Goal: Task Accomplishment & Management: Manage account settings

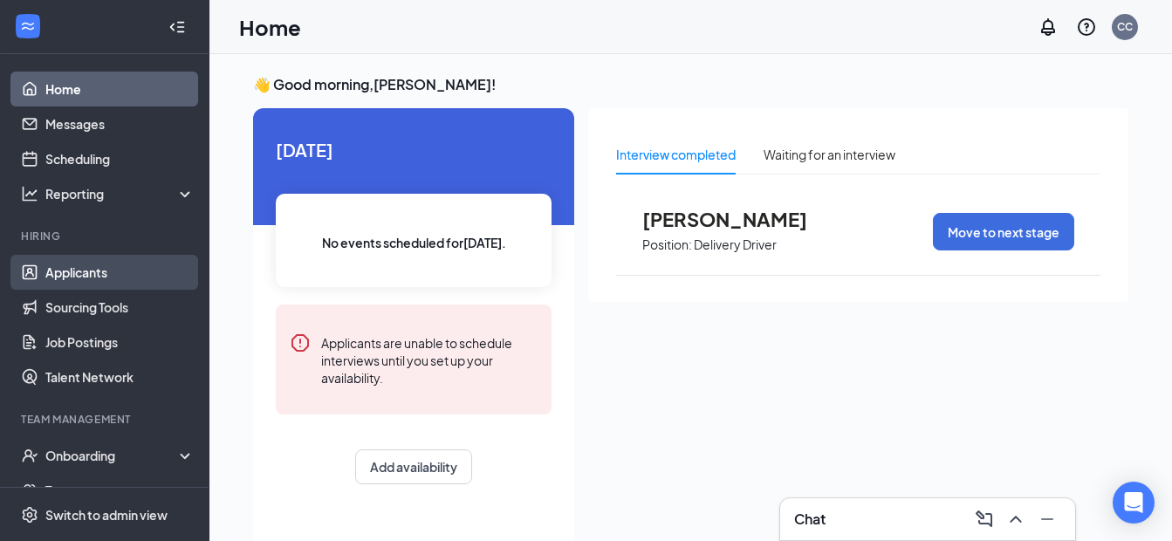
click at [77, 272] on link "Applicants" at bounding box center [119, 272] width 149 height 35
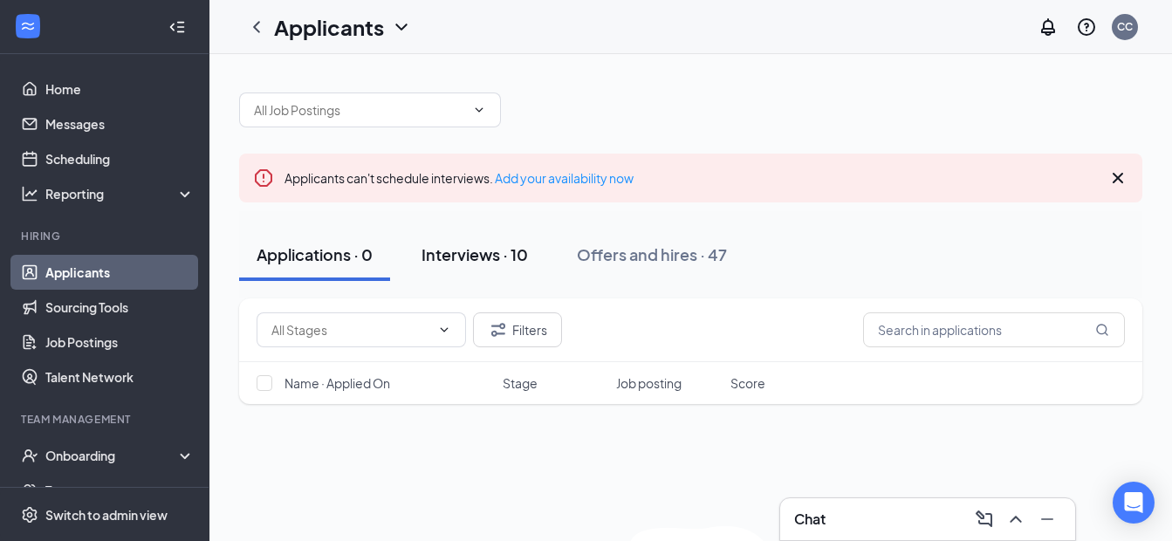
click at [464, 256] on div "Interviews · 10" at bounding box center [474, 254] width 106 height 22
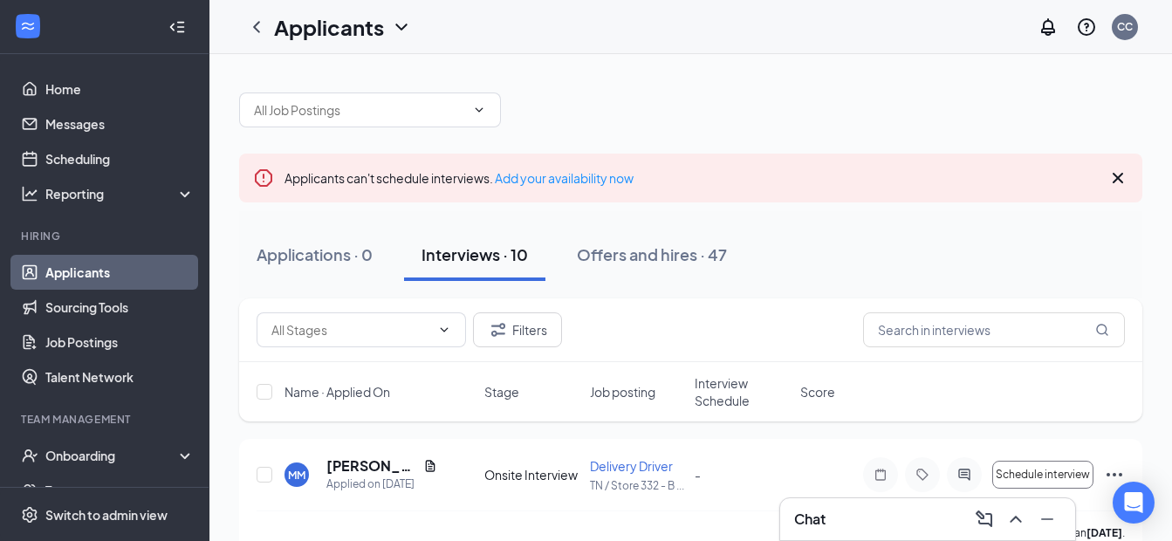
click at [859, 526] on div "Chat" at bounding box center [927, 519] width 267 height 28
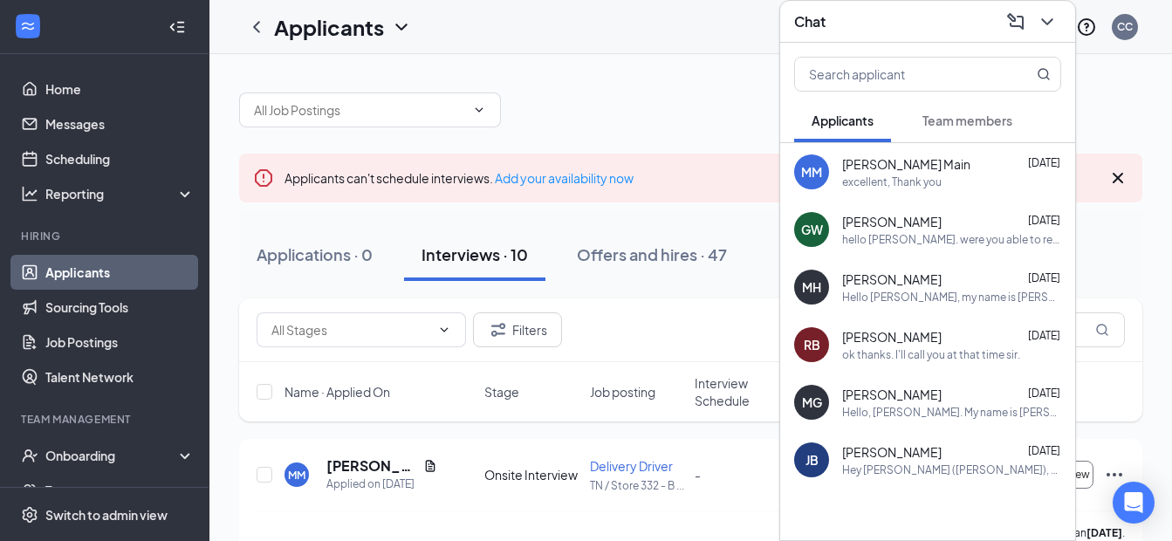
click at [859, 526] on div at bounding box center [927, 532] width 295 height 87
click at [1053, 18] on icon "ChevronDown" at bounding box center [1047, 21] width 21 height 21
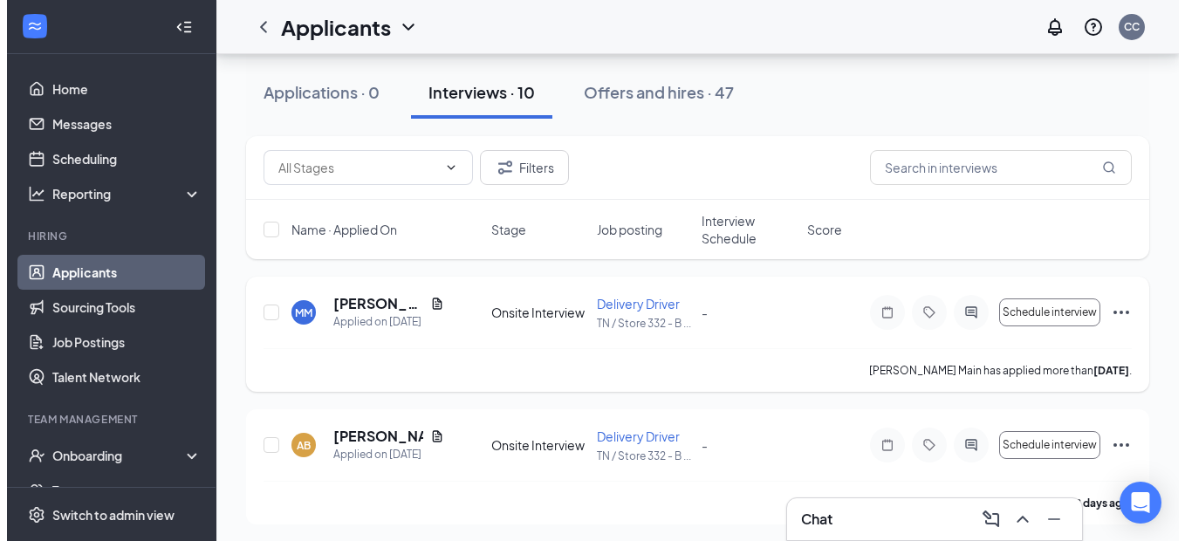
scroll to position [175, 0]
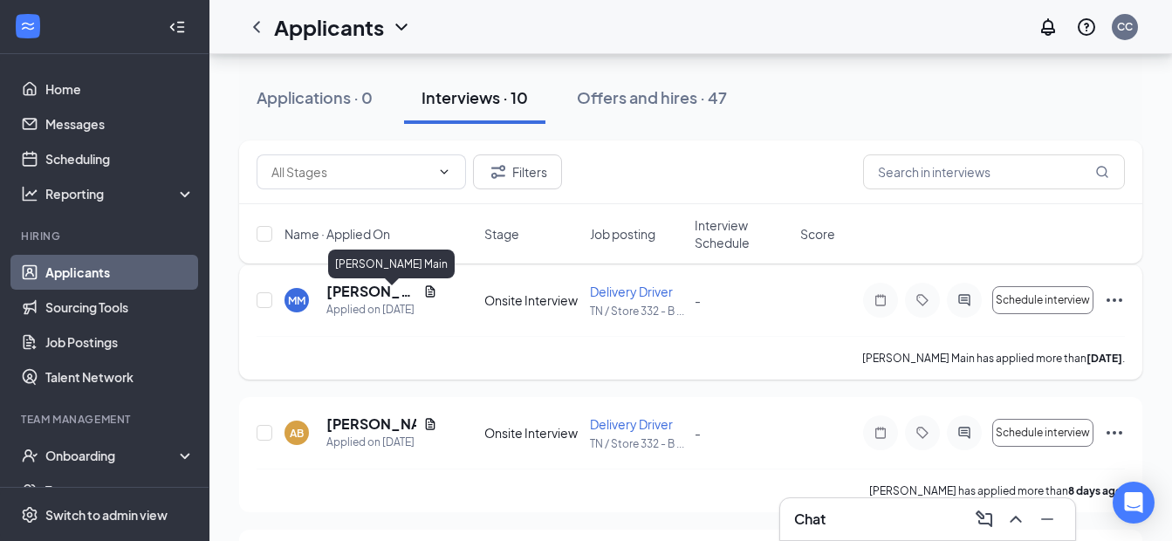
click at [366, 298] on h5 "[PERSON_NAME] Main" at bounding box center [371, 291] width 90 height 19
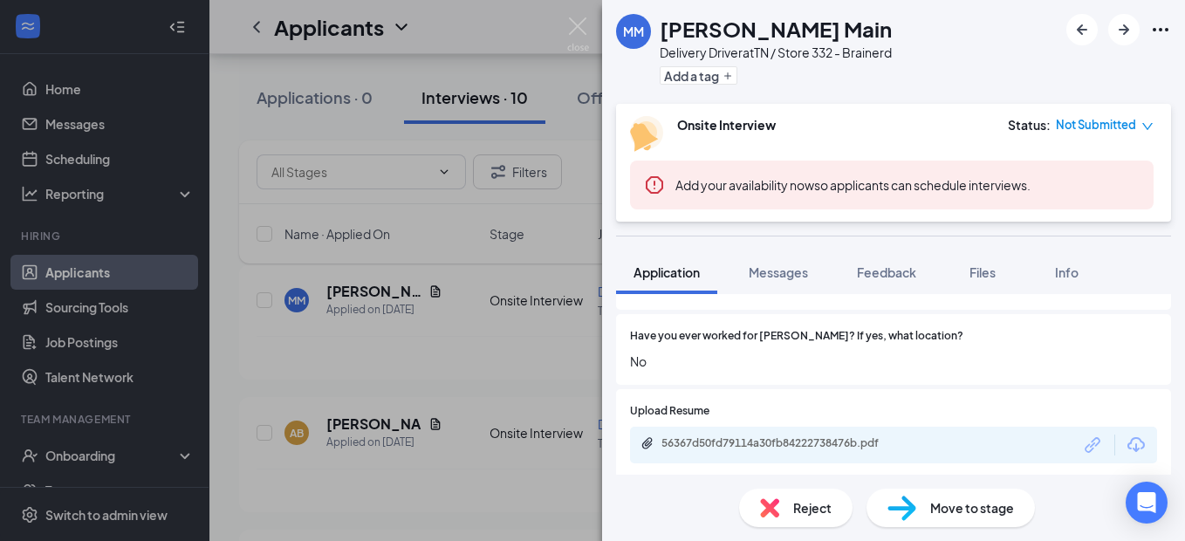
scroll to position [524, 0]
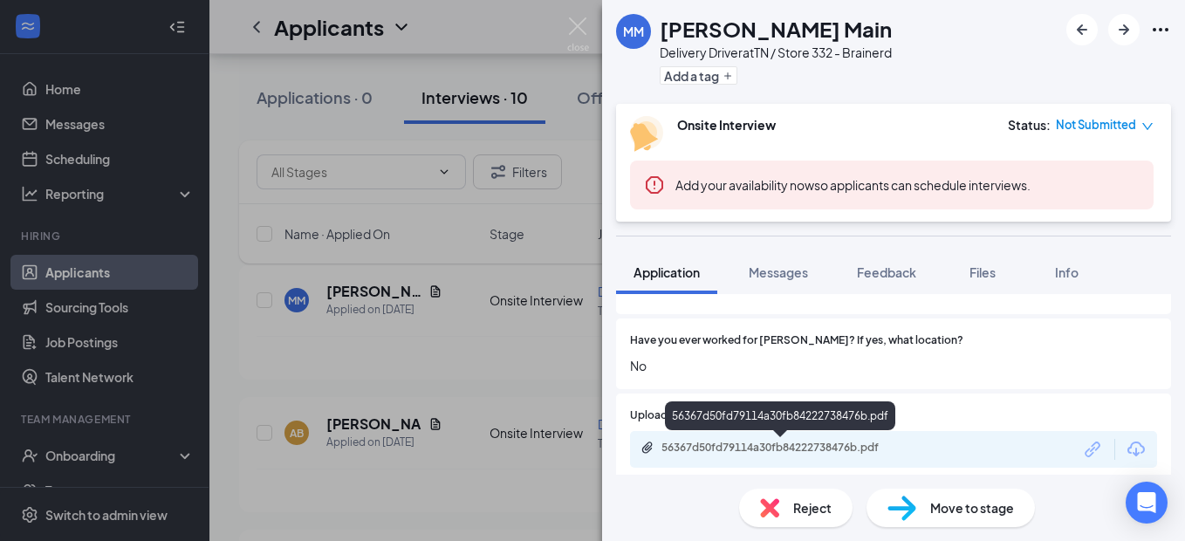
click at [723, 448] on div "56367d50fd79114a30fb84222738476b.pdf" at bounding box center [783, 448] width 244 height 14
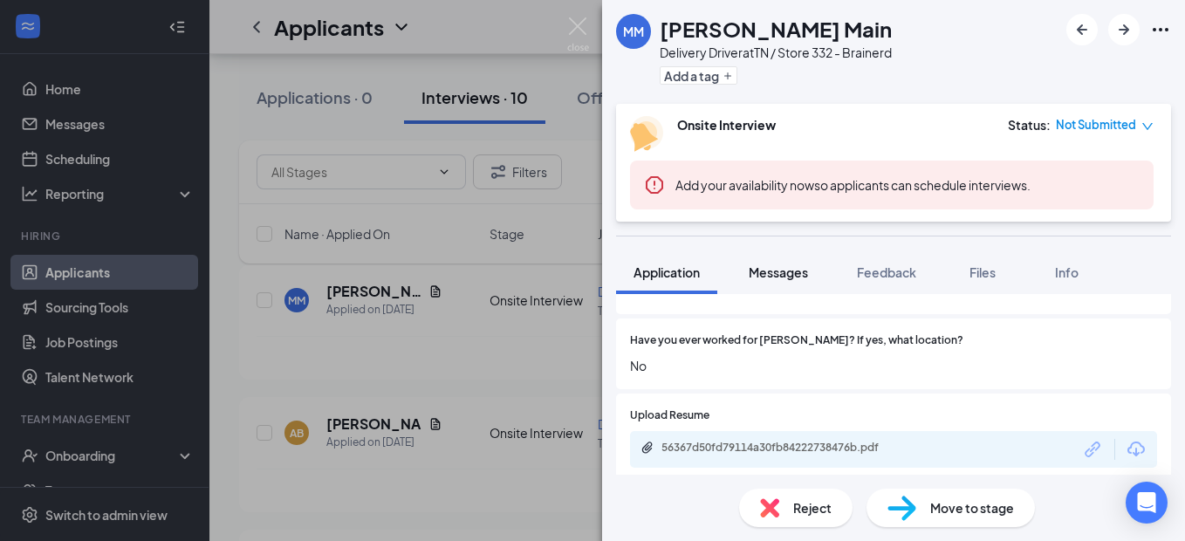
click at [776, 277] on span "Messages" at bounding box center [778, 272] width 59 height 16
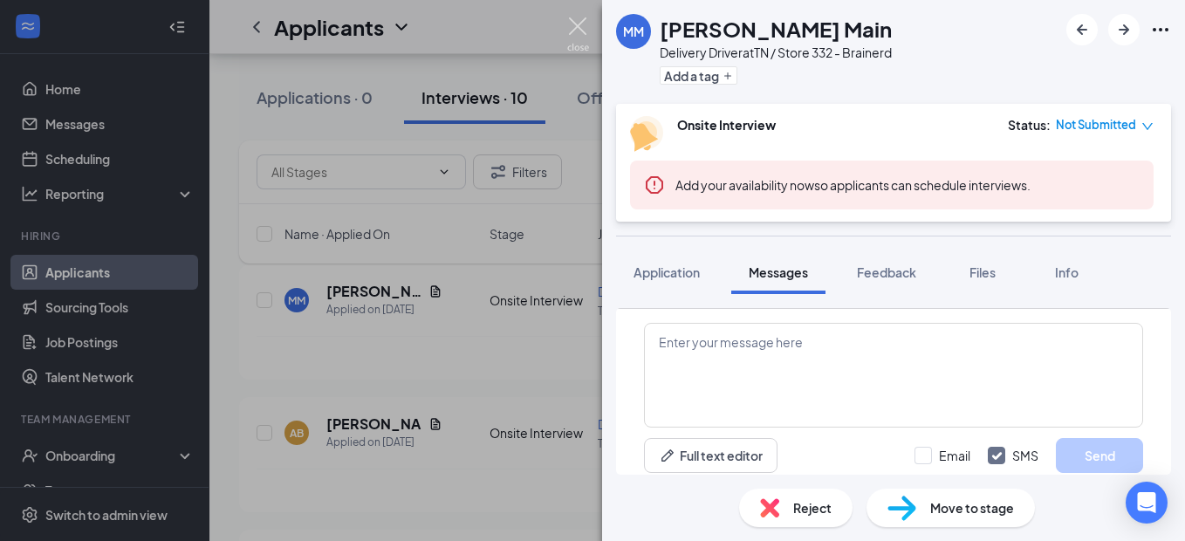
click at [576, 27] on img at bounding box center [578, 34] width 22 height 34
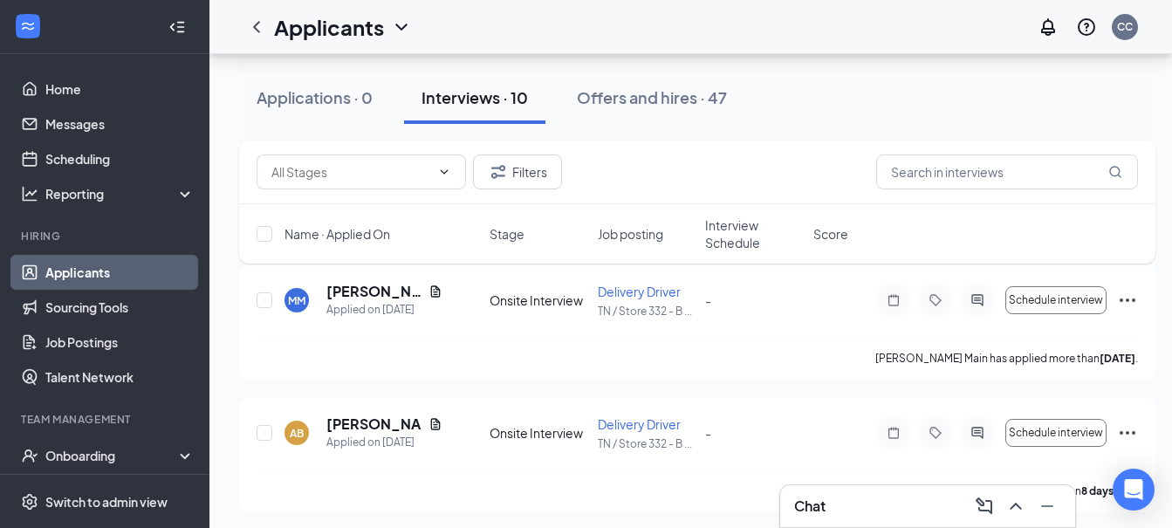
click at [854, 505] on div "Chat" at bounding box center [927, 506] width 267 height 28
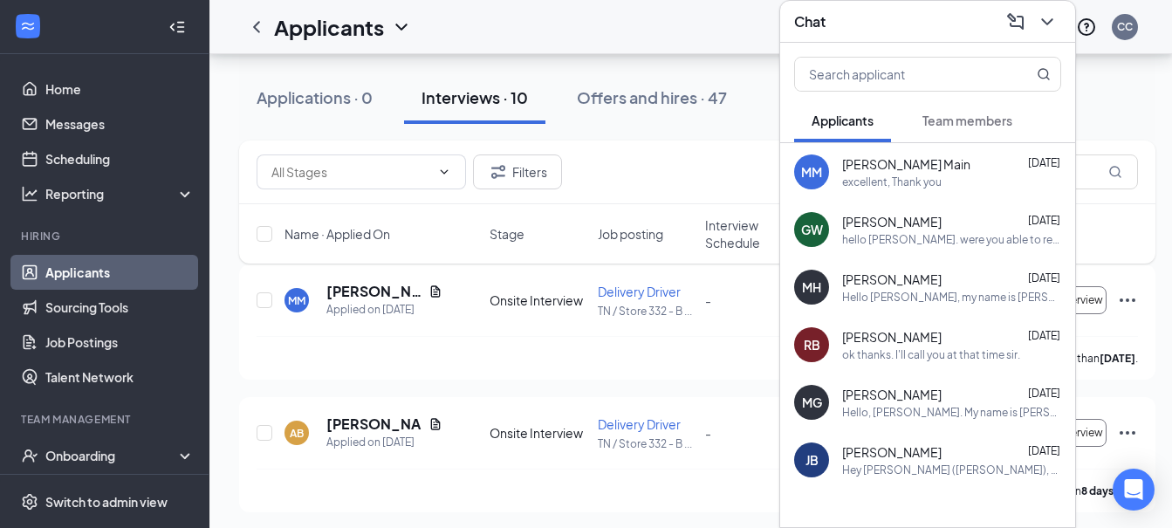
click at [891, 175] on div "excellent, Thank you" at bounding box center [891, 182] width 99 height 15
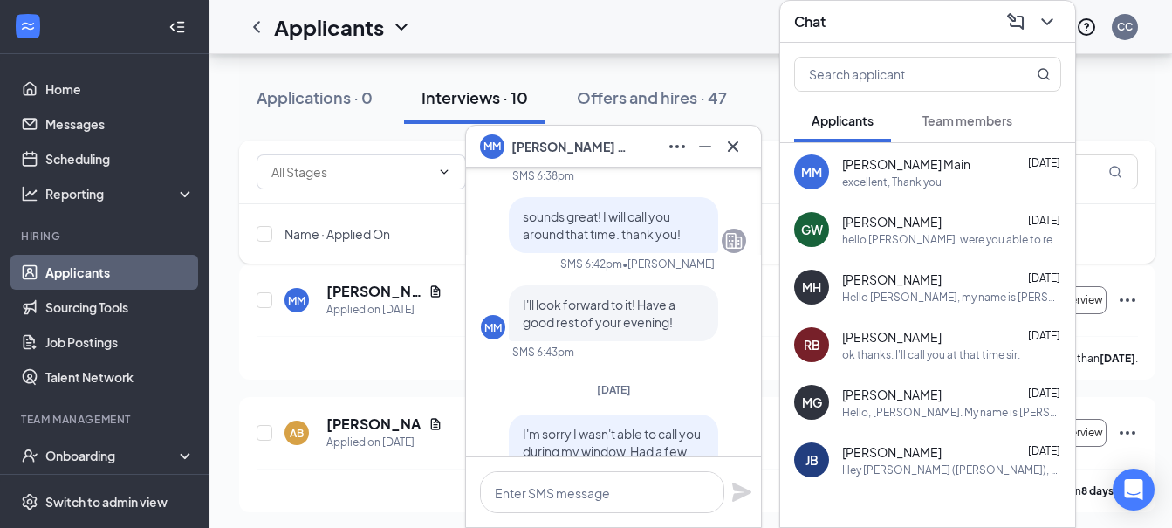
scroll to position [-262, 0]
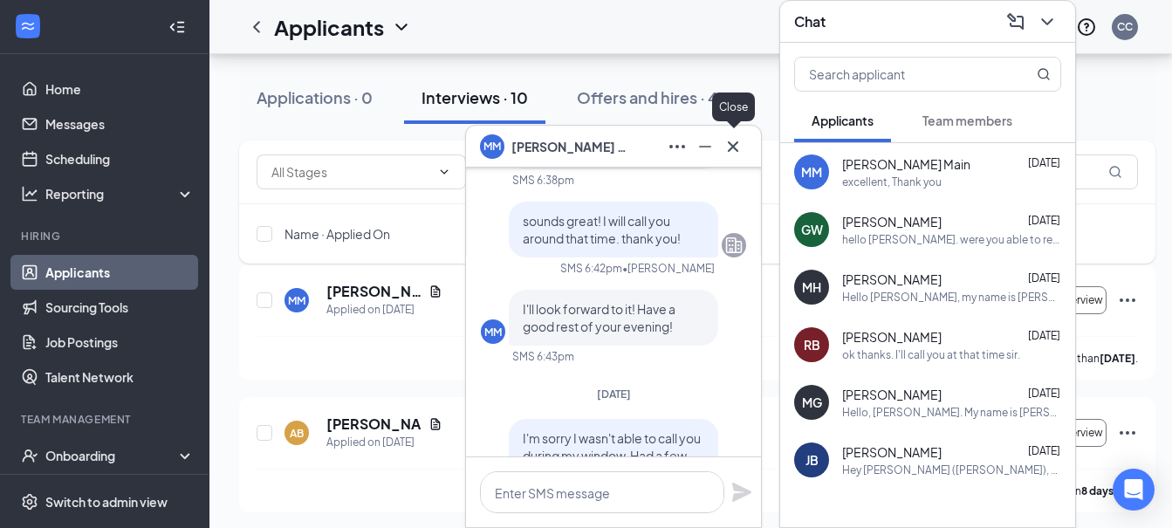
click at [733, 146] on icon "Cross" at bounding box center [733, 145] width 10 height 10
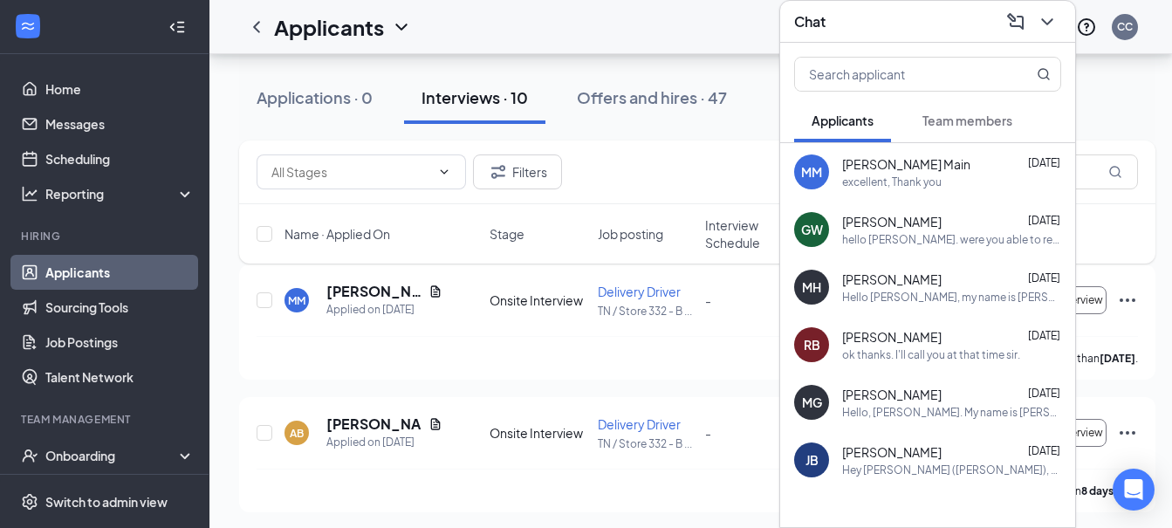
click at [1055, 13] on icon "ChevronDown" at bounding box center [1047, 21] width 21 height 21
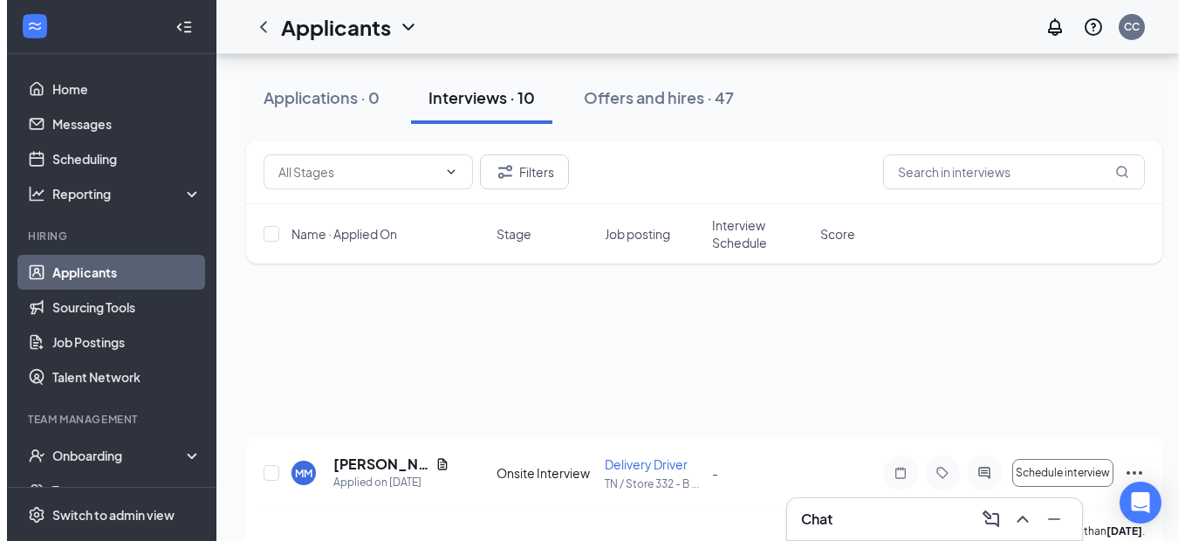
scroll to position [0, 0]
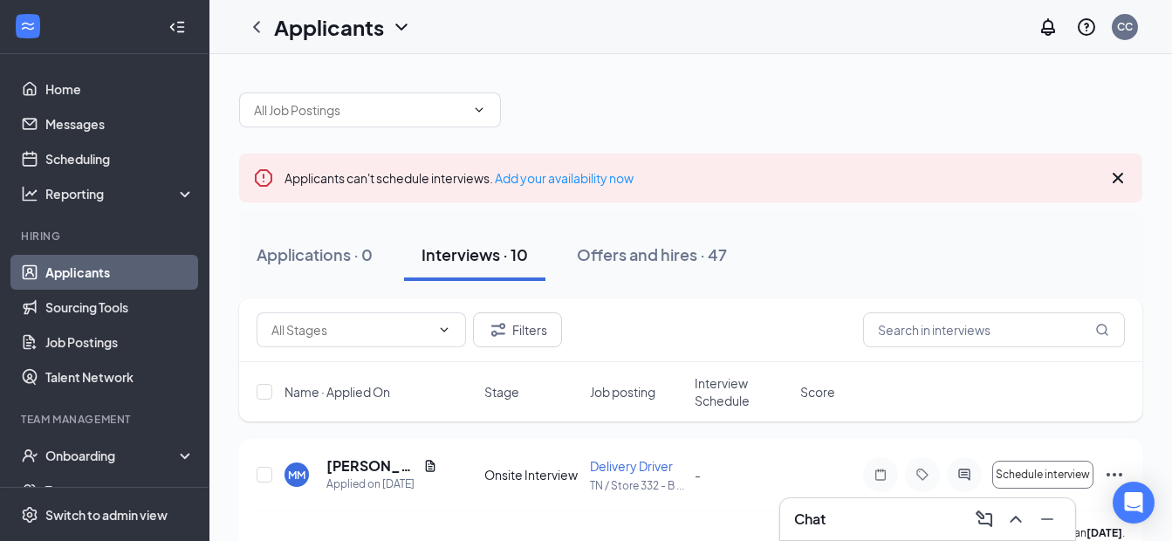
click at [1109, 175] on icon "Cross" at bounding box center [1117, 178] width 21 height 21
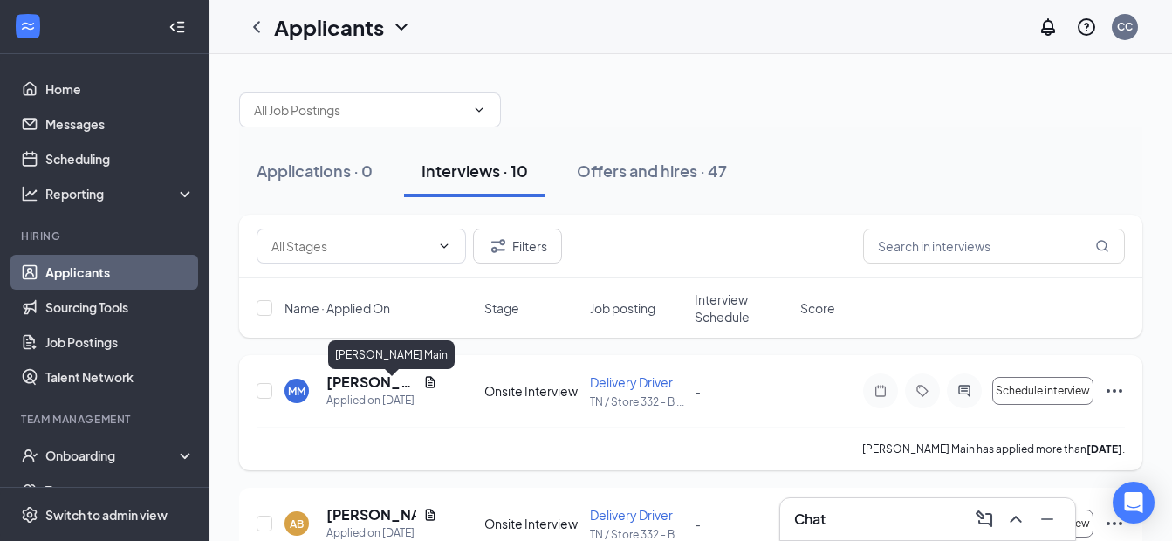
click at [351, 385] on h5 "[PERSON_NAME] Main" at bounding box center [371, 382] width 90 height 19
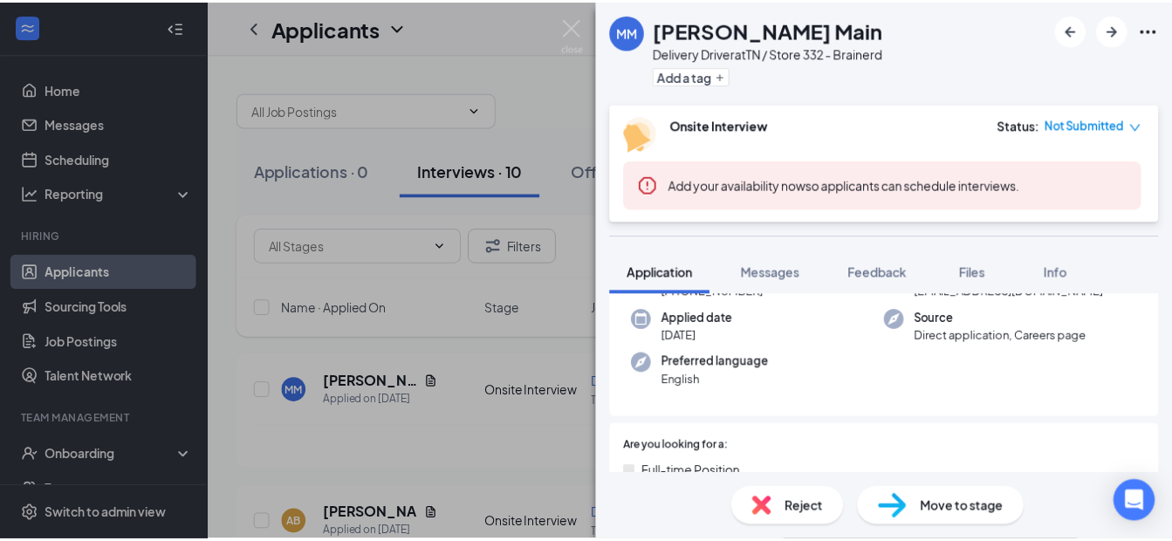
scroll to position [87, 0]
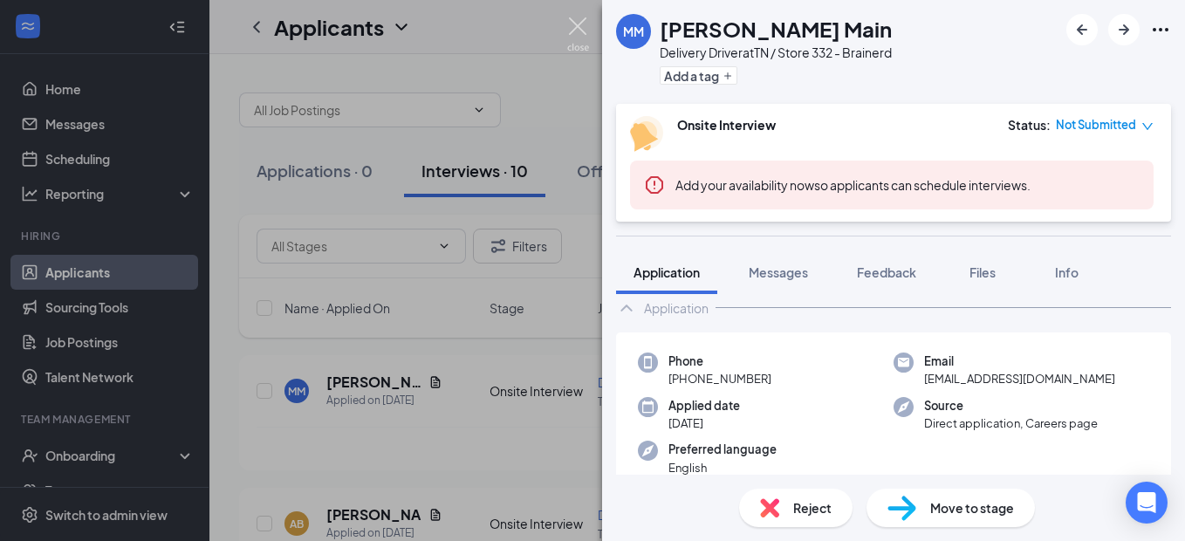
click at [573, 27] on img at bounding box center [578, 34] width 22 height 34
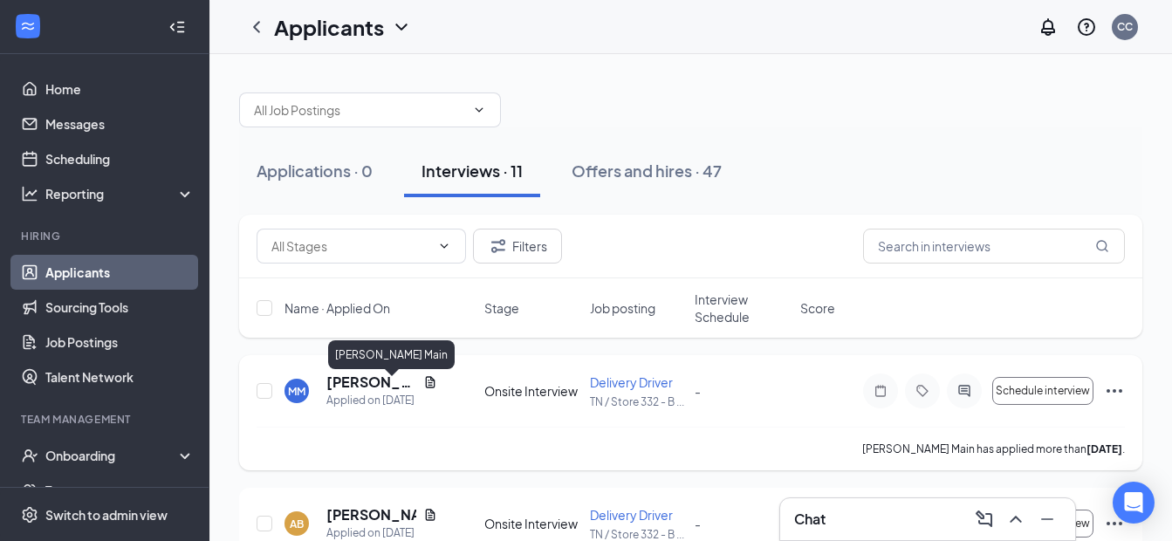
click at [364, 386] on h5 "[PERSON_NAME] Main" at bounding box center [371, 382] width 90 height 19
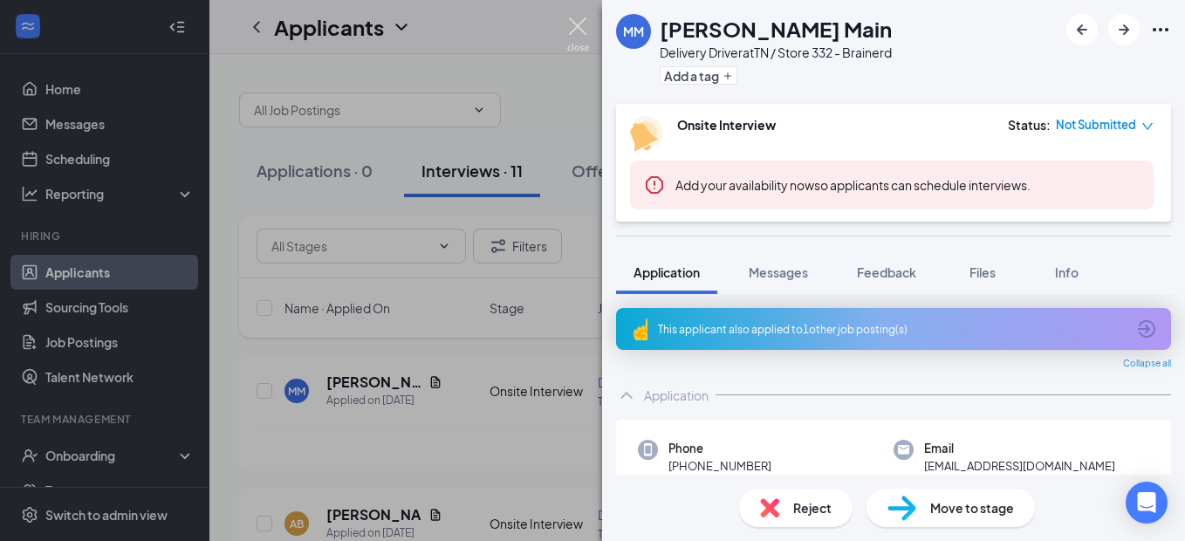
click at [572, 22] on img at bounding box center [578, 34] width 22 height 34
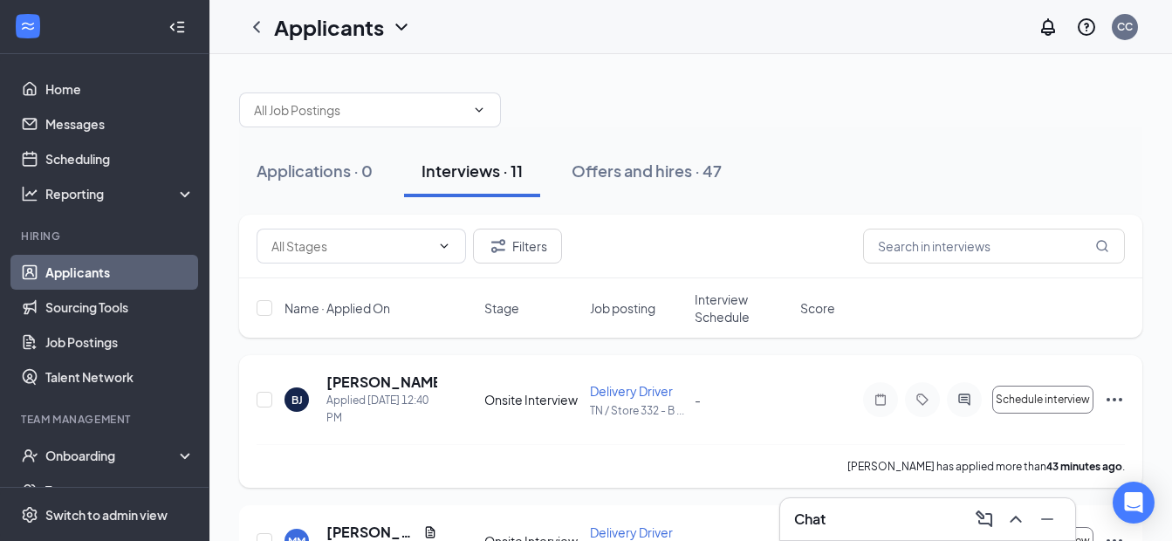
click at [1114, 403] on icon "Ellipses" at bounding box center [1114, 399] width 21 height 21
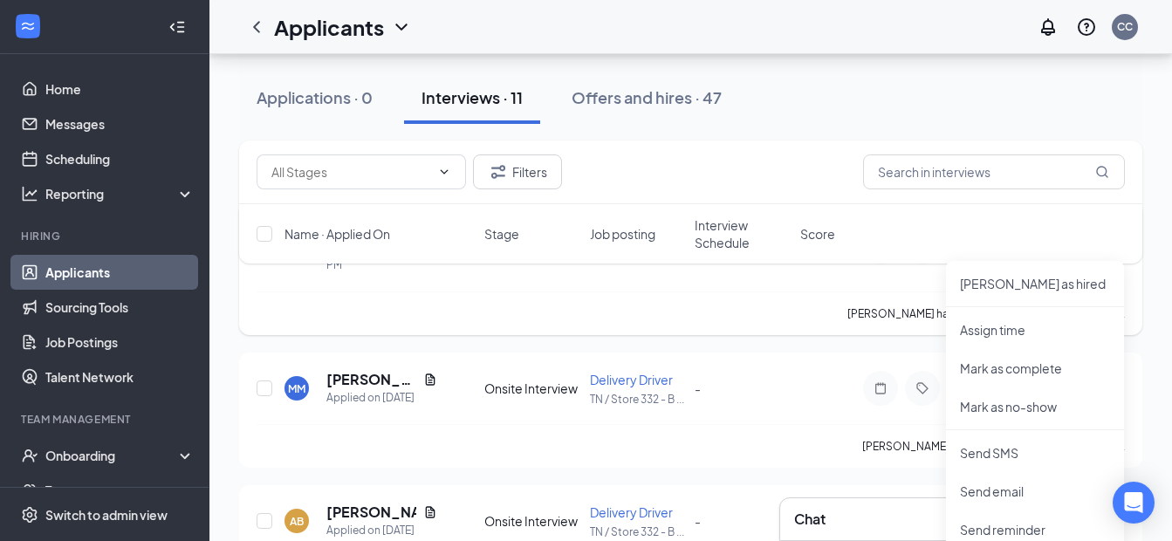
scroll to position [175, 0]
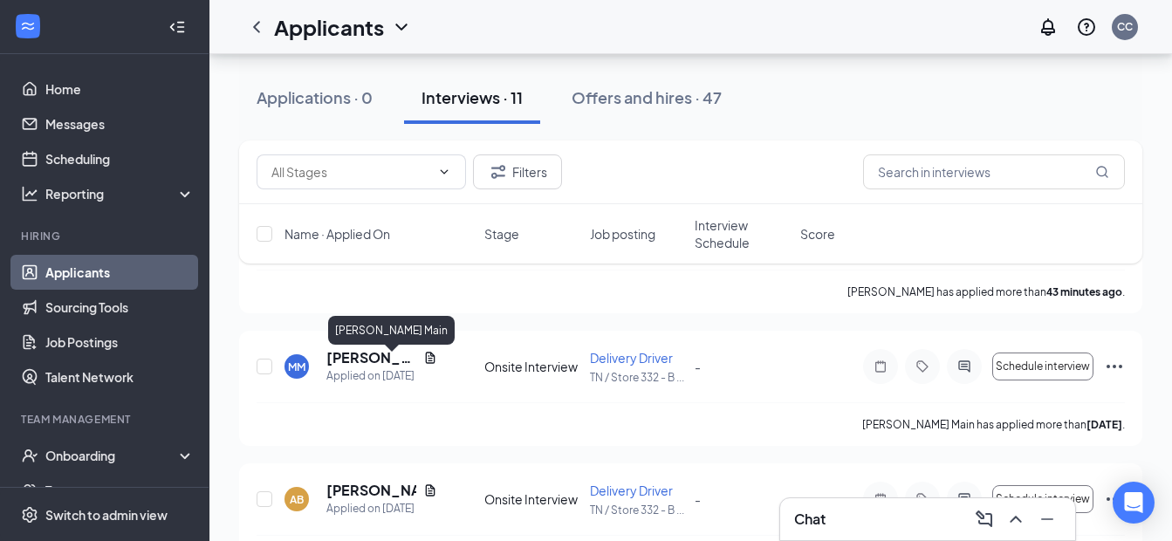
click at [386, 333] on div "[PERSON_NAME] Main" at bounding box center [391, 330] width 127 height 29
click at [1122, 368] on icon "Ellipses" at bounding box center [1114, 366] width 21 height 21
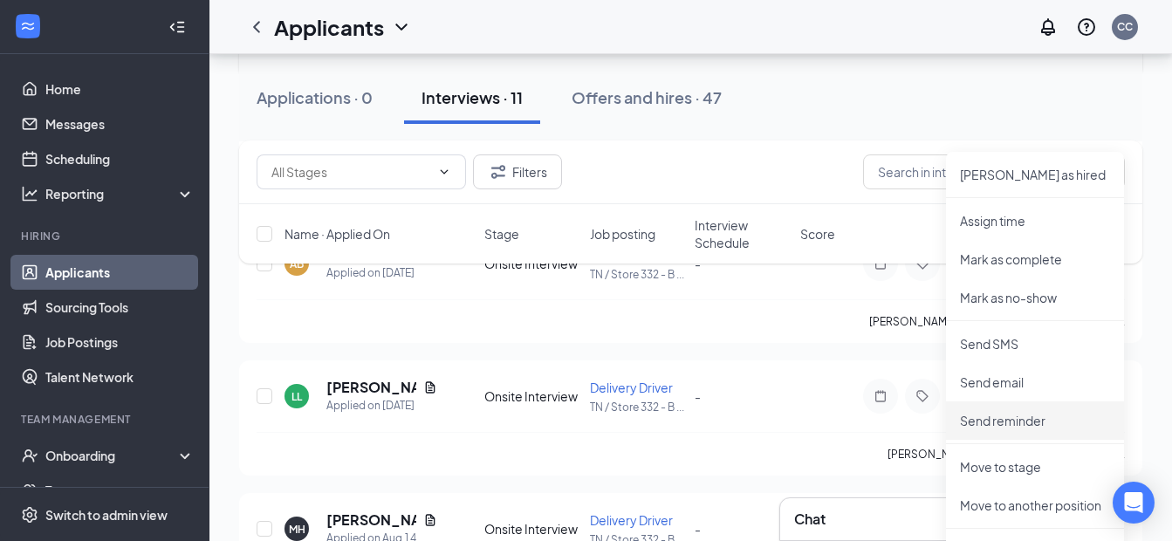
scroll to position [524, 0]
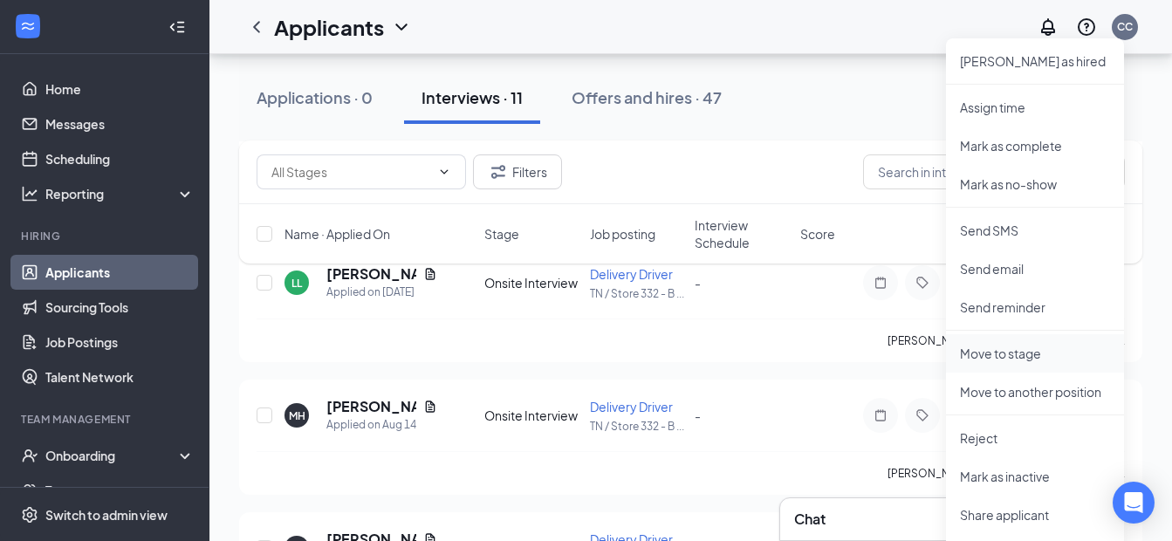
click at [1021, 352] on p "Move to stage" at bounding box center [1035, 353] width 150 height 17
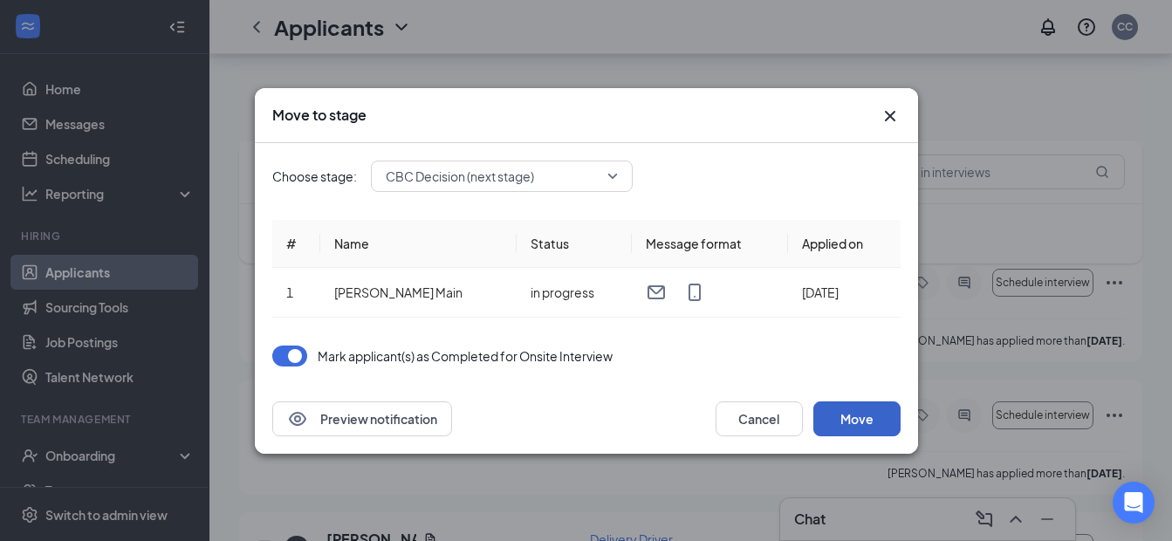
click at [877, 411] on button "Move" at bounding box center [856, 418] width 87 height 35
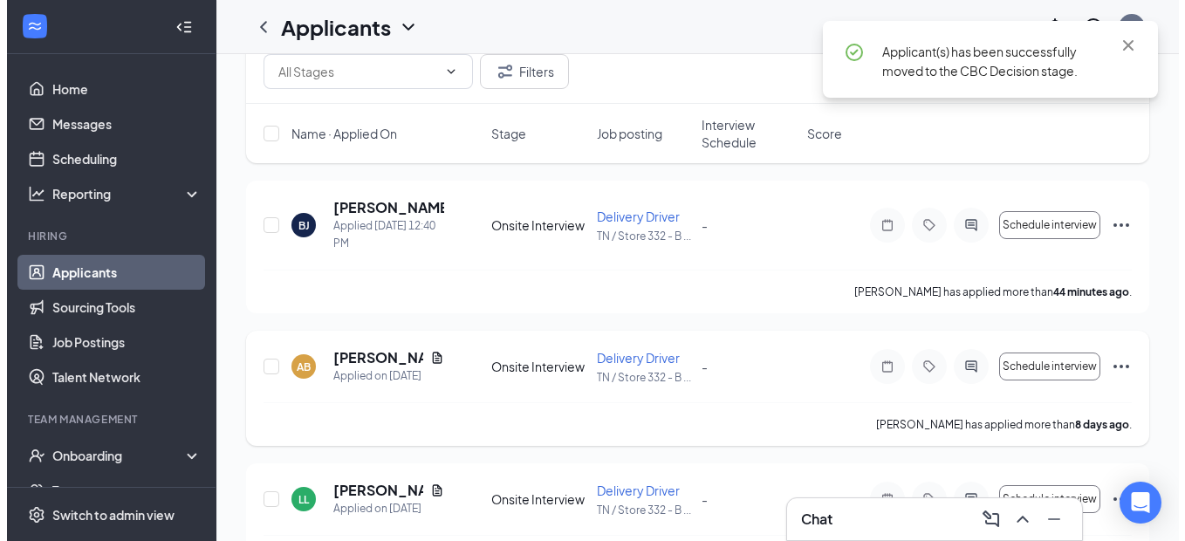
scroll to position [0, 0]
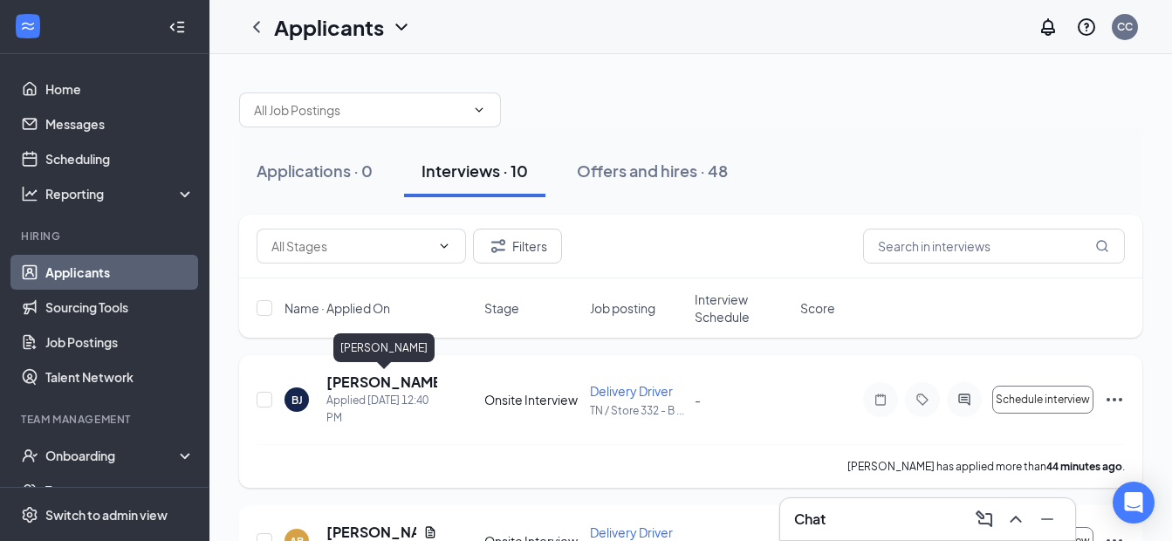
click at [368, 373] on h5 "[PERSON_NAME]" at bounding box center [381, 382] width 111 height 19
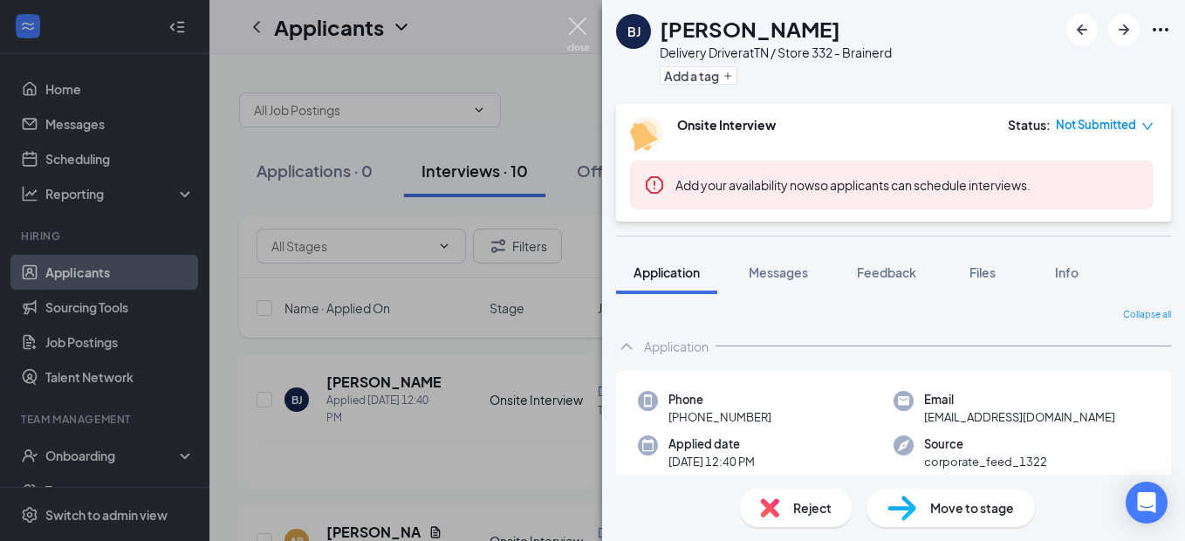
click at [584, 20] on img at bounding box center [578, 34] width 22 height 34
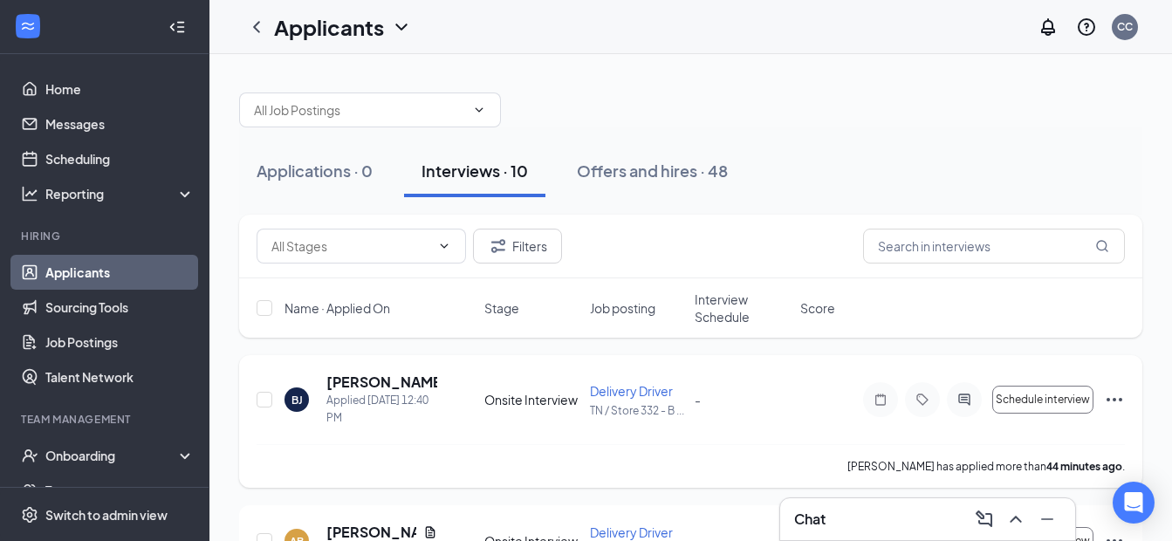
click at [1118, 398] on icon "Ellipses" at bounding box center [1114, 399] width 21 height 21
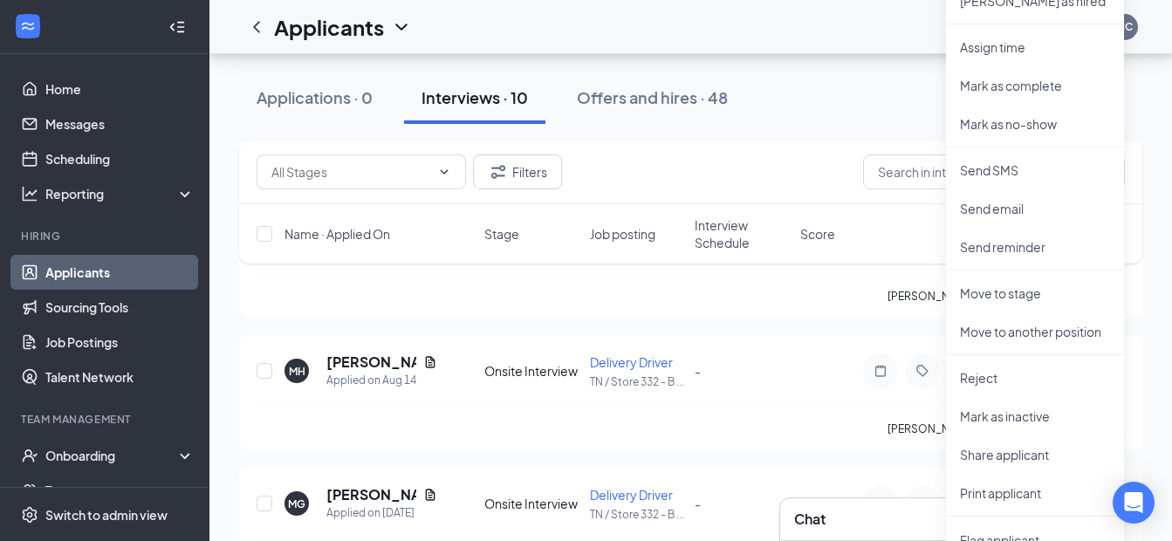
scroll to position [436, 0]
click at [991, 375] on p "Reject" at bounding box center [1035, 376] width 150 height 17
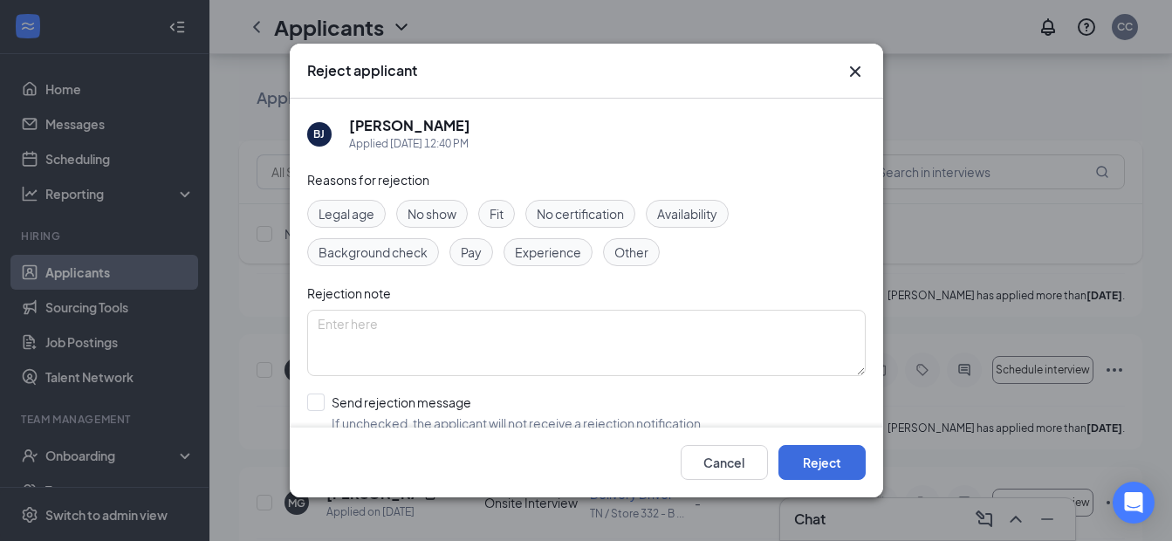
click at [685, 218] on span "Availability" at bounding box center [687, 213] width 60 height 19
click at [810, 464] on button "Reject" at bounding box center [821, 462] width 87 height 35
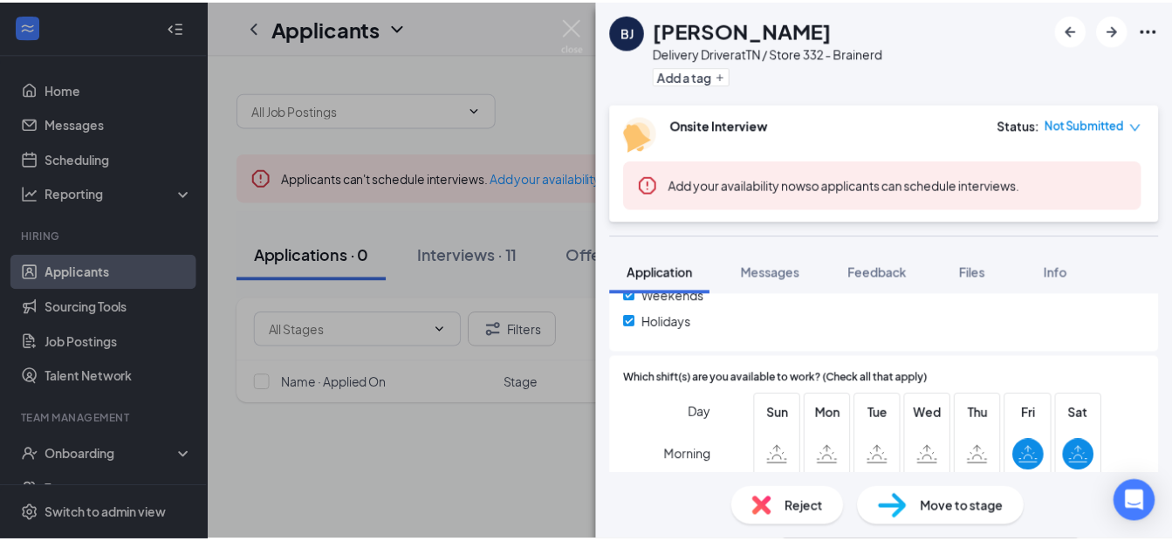
scroll to position [524, 0]
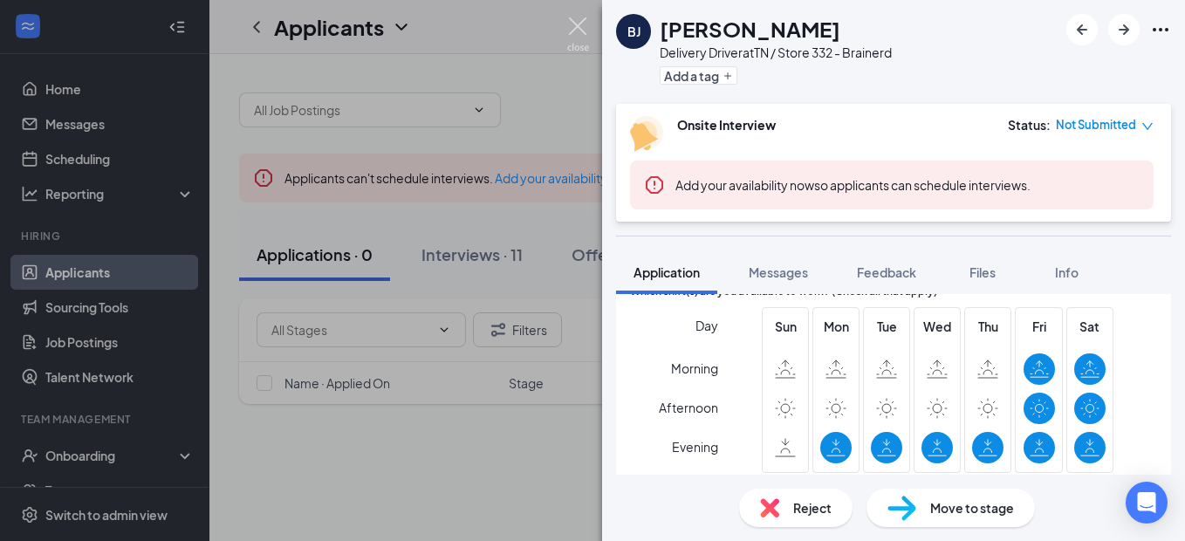
click at [579, 24] on img at bounding box center [578, 34] width 22 height 34
